Goal: Find specific page/section: Find specific page/section

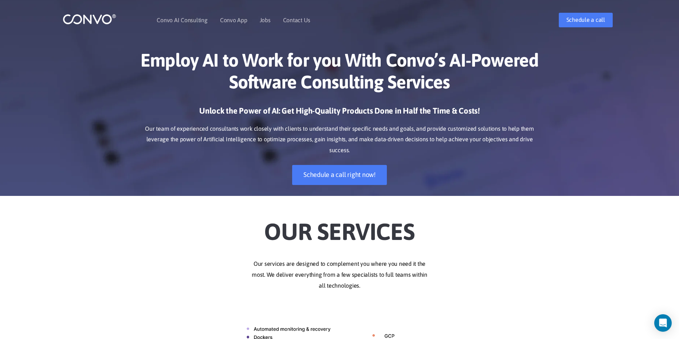
drag, startPoint x: 632, startPoint y: 78, endPoint x: 631, endPoint y: 61, distance: 17.2
click at [632, 78] on div "Employ AI to Work for you With Convo’s AI-Powered Software Consulting Services …" at bounding box center [339, 117] width 679 height 158
drag, startPoint x: 636, startPoint y: 42, endPoint x: 514, endPoint y: 31, distance: 122.3
click at [514, 31] on div "Convo AI Consulting Convo App Convo App Features Jobs Contact Us Schedule a call" at bounding box center [339, 19] width 565 height 31
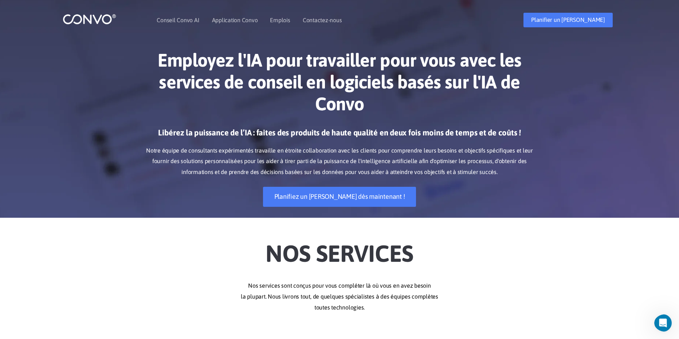
click at [566, 86] on div "Employez l'IA pour travailler pour vous avec les services de conseil en logicie…" at bounding box center [339, 128] width 679 height 180
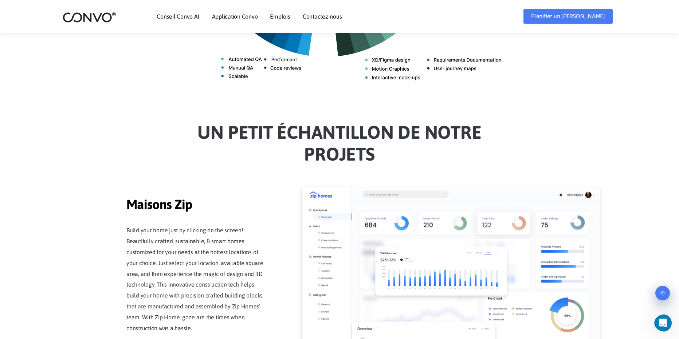
scroll to position [583, 0]
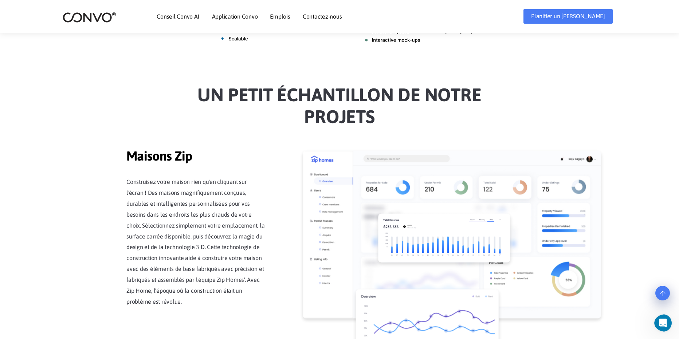
click at [276, 15] on link "Emplois" at bounding box center [280, 16] width 20 height 6
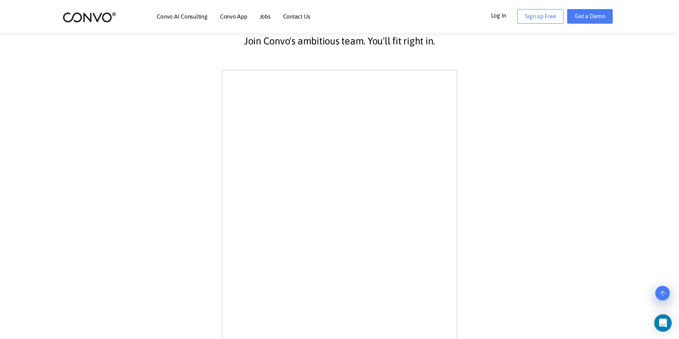
scroll to position [182, 0]
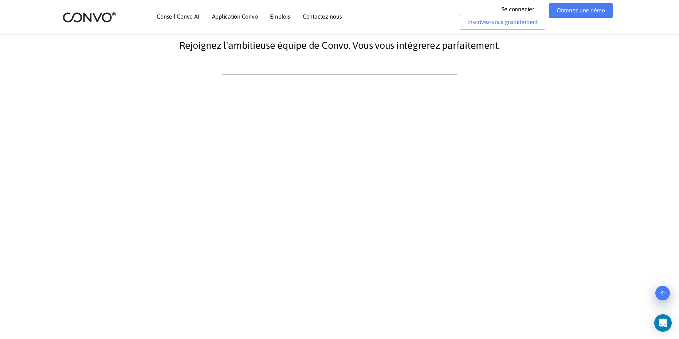
click at [531, 85] on div "Rejoignez l'ambitieuse équipe de Convo. Vous vous intégrerez parfaitement." at bounding box center [339, 215] width 405 height 387
click at [497, 141] on div "Rejoignez l'ambitieuse équipe de Convo. Vous vous intégrerez parfaitement." at bounding box center [339, 215] width 405 height 387
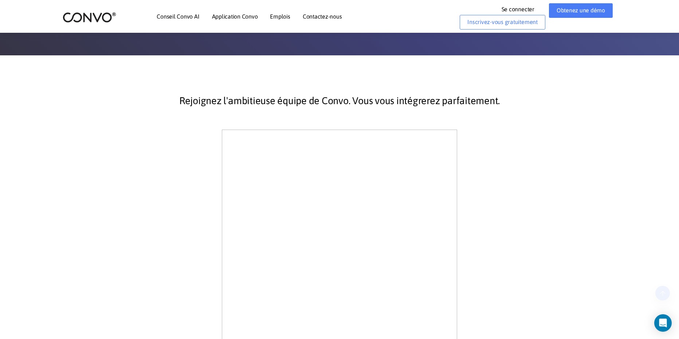
scroll to position [137, 0]
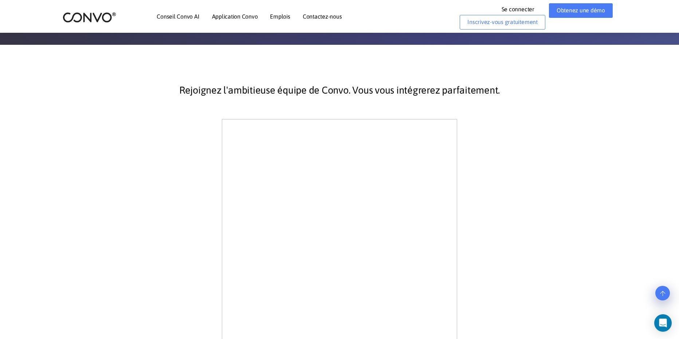
click at [322, 16] on link "Contactez-nous" at bounding box center [322, 16] width 39 height 6
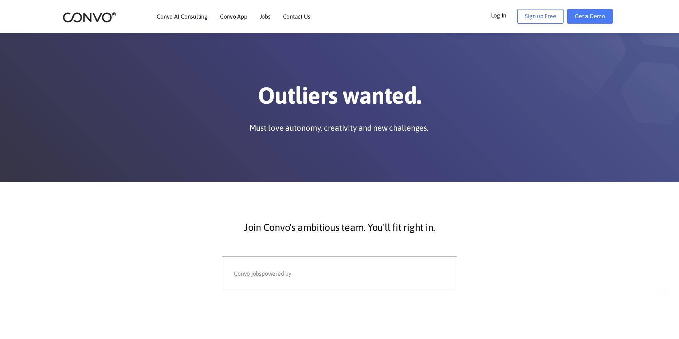
scroll to position [137, 0]
